Goal: Task Accomplishment & Management: Complete application form

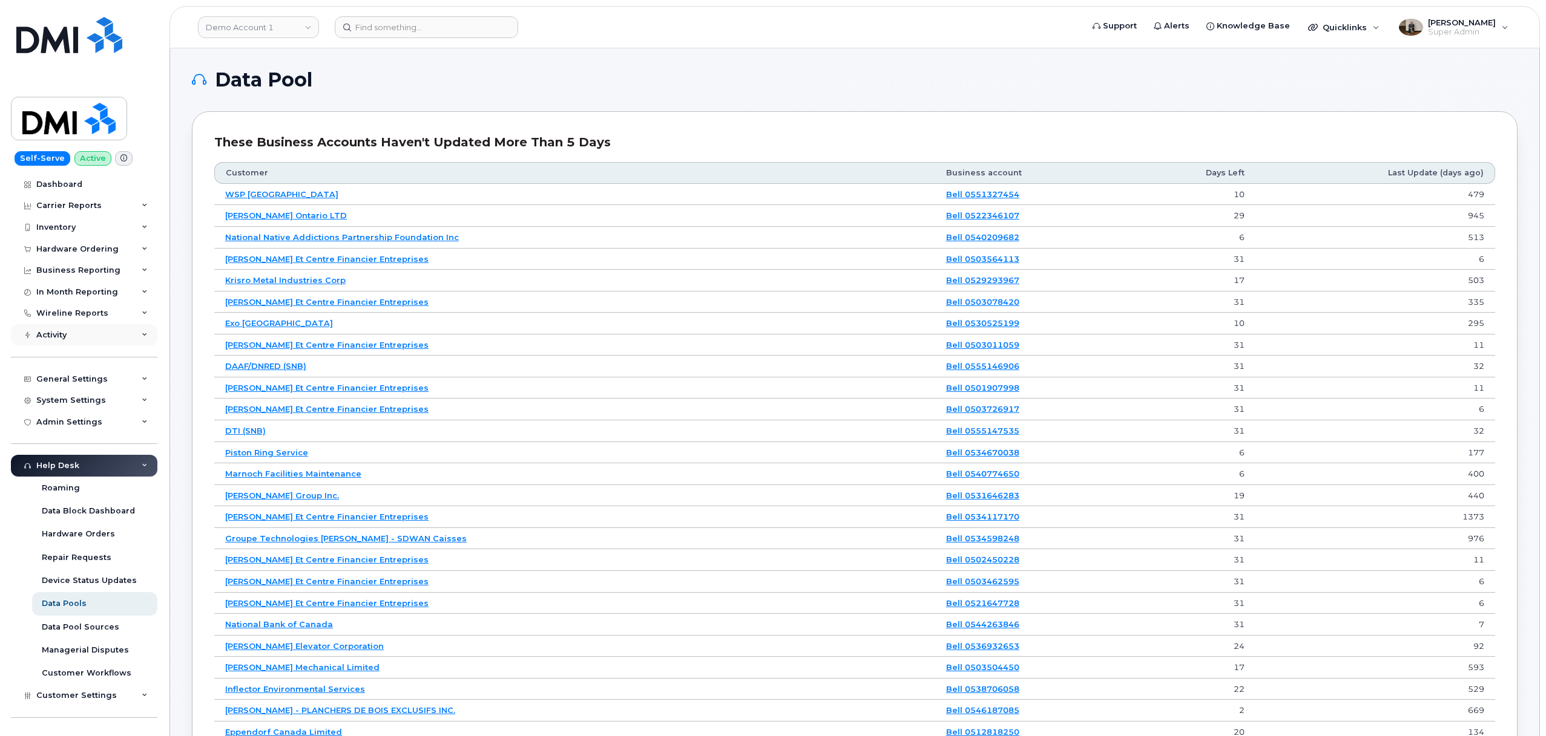
click at [67, 337] on div "Activity" at bounding box center [51, 335] width 30 height 10
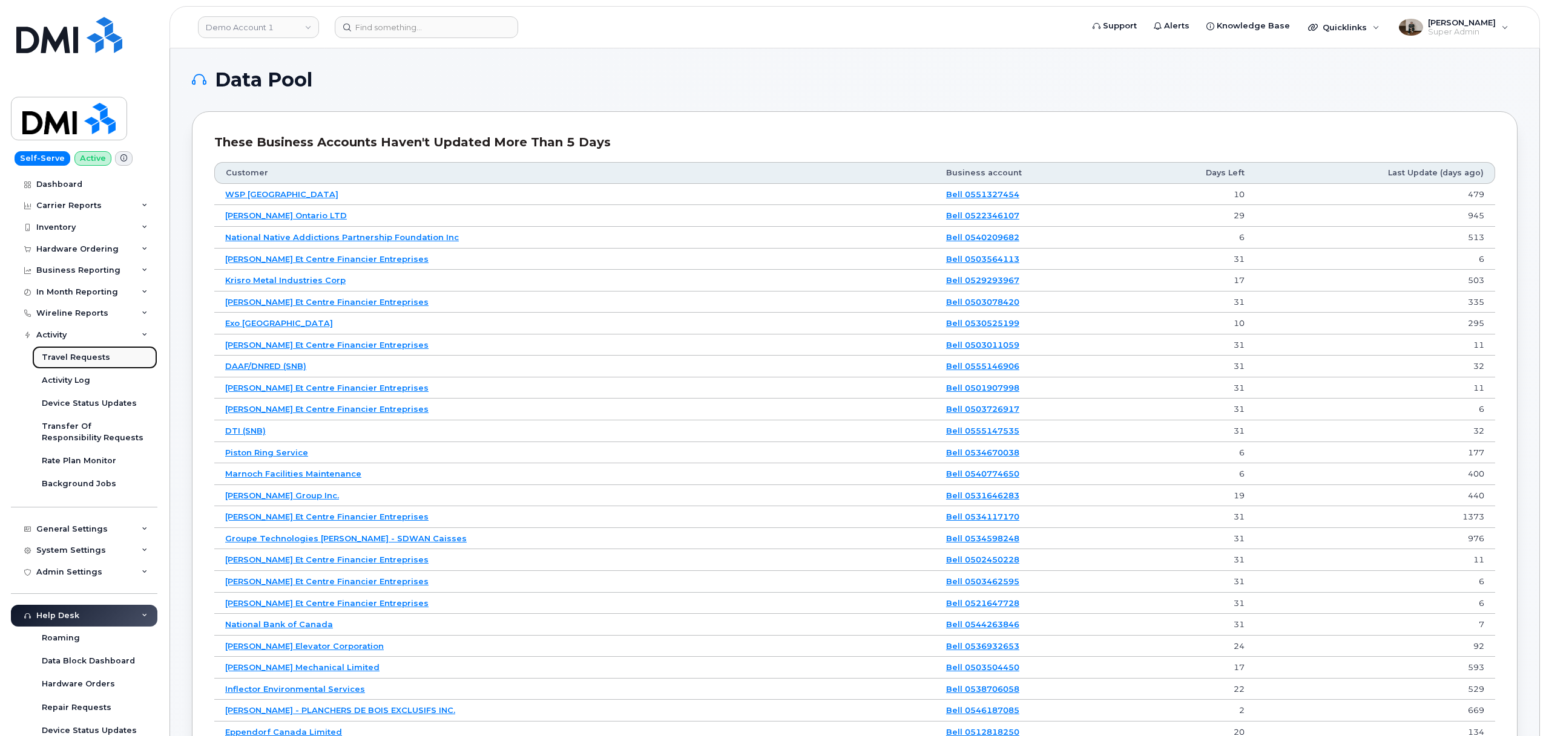
click at [88, 357] on div "Travel Requests" at bounding box center [76, 357] width 68 height 11
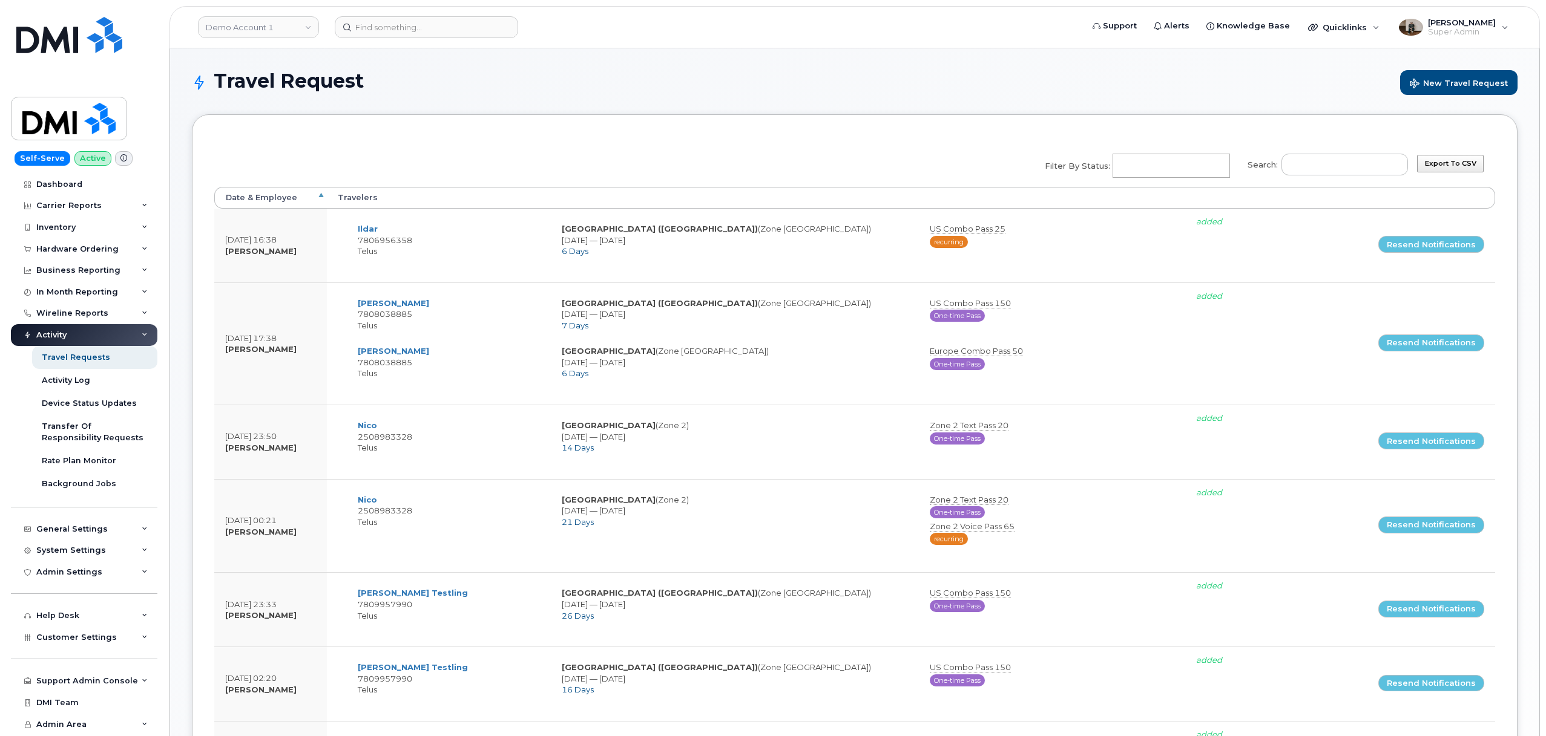
select select
click at [1444, 89] on button "New Travel Request" at bounding box center [1458, 82] width 117 height 25
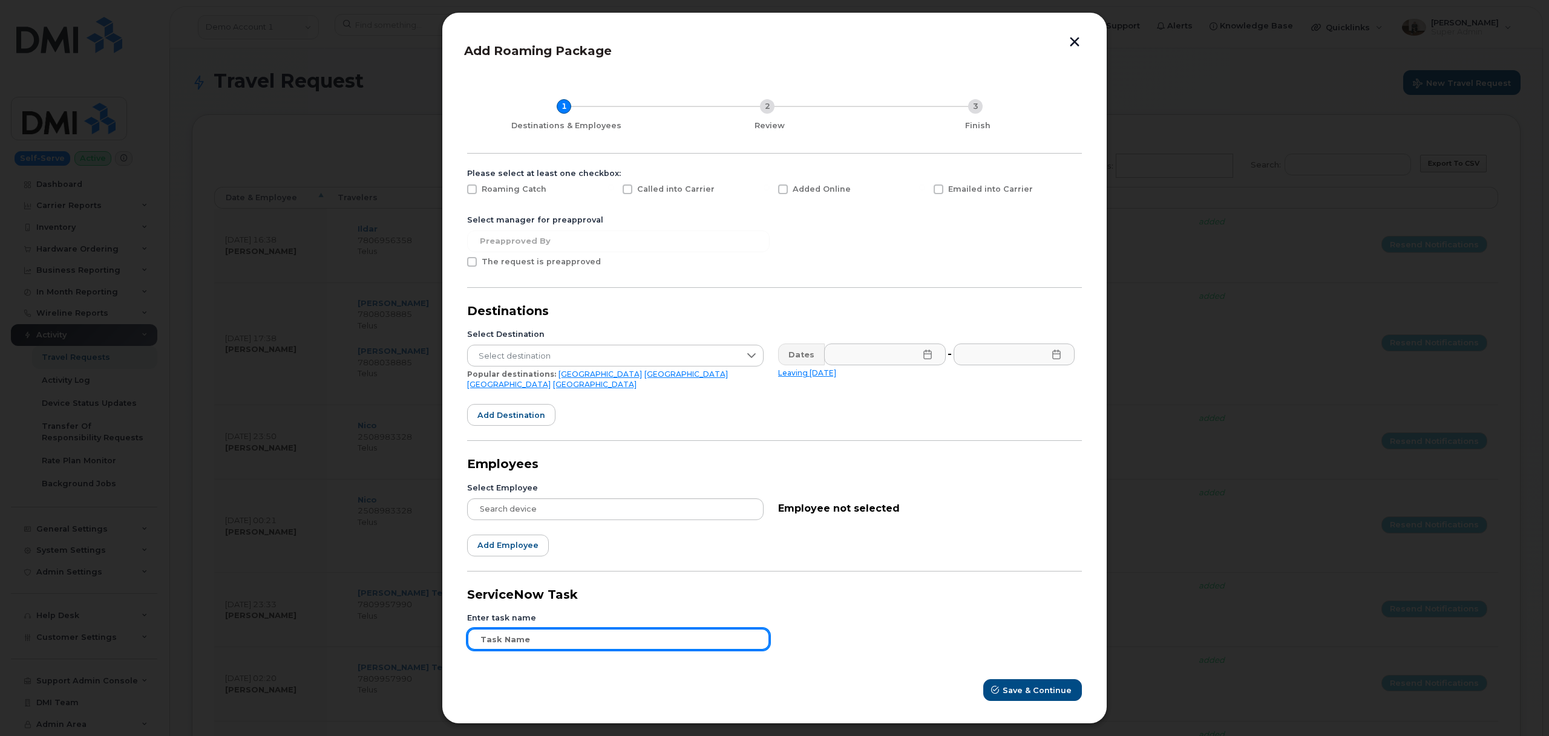
click at [520, 634] on input "text" at bounding box center [618, 640] width 303 height 22
click at [295, 434] on div at bounding box center [774, 368] width 1549 height 736
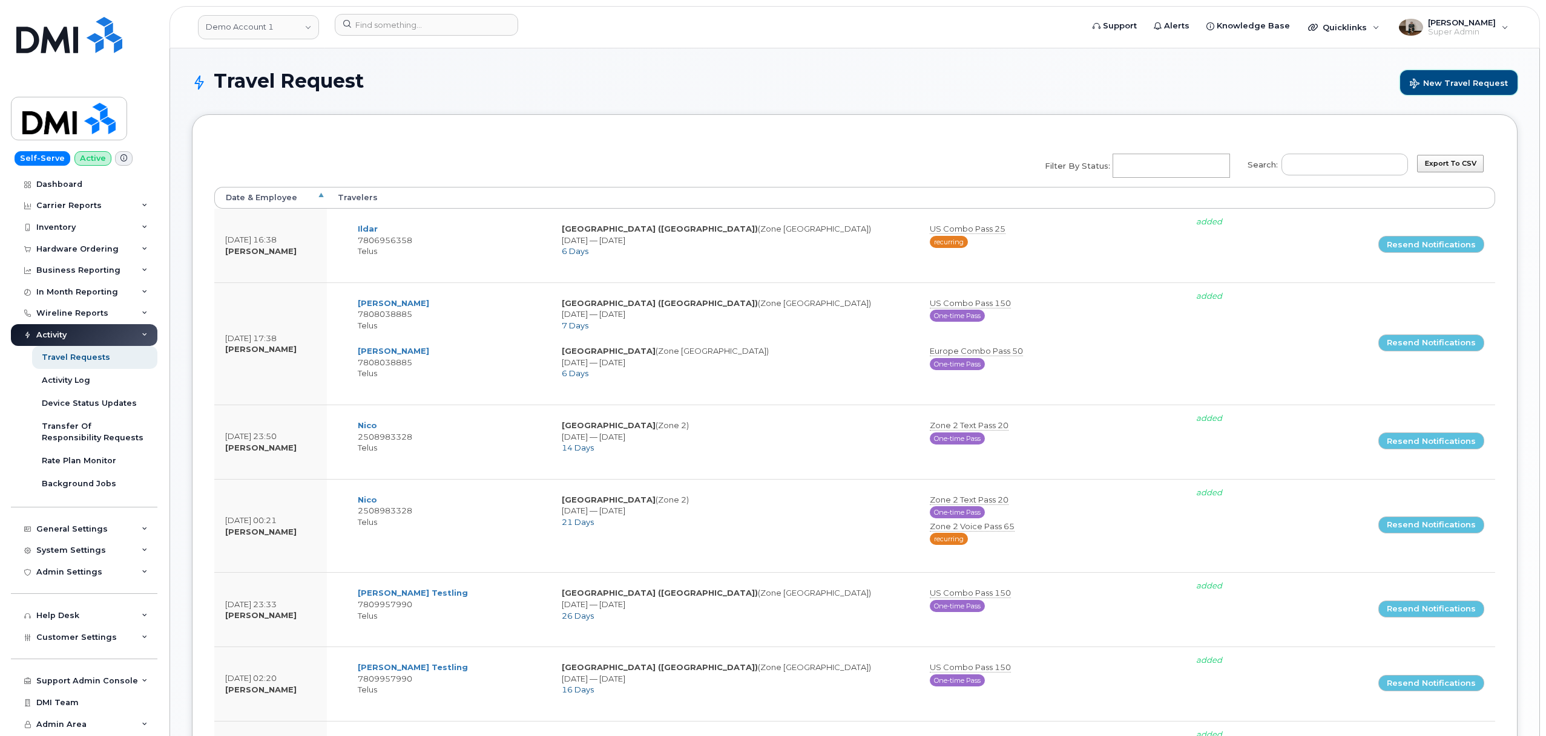
click at [1463, 85] on span "New Travel Request" at bounding box center [1458, 84] width 98 height 11
